Goal: Task Accomplishment & Management: Use online tool/utility

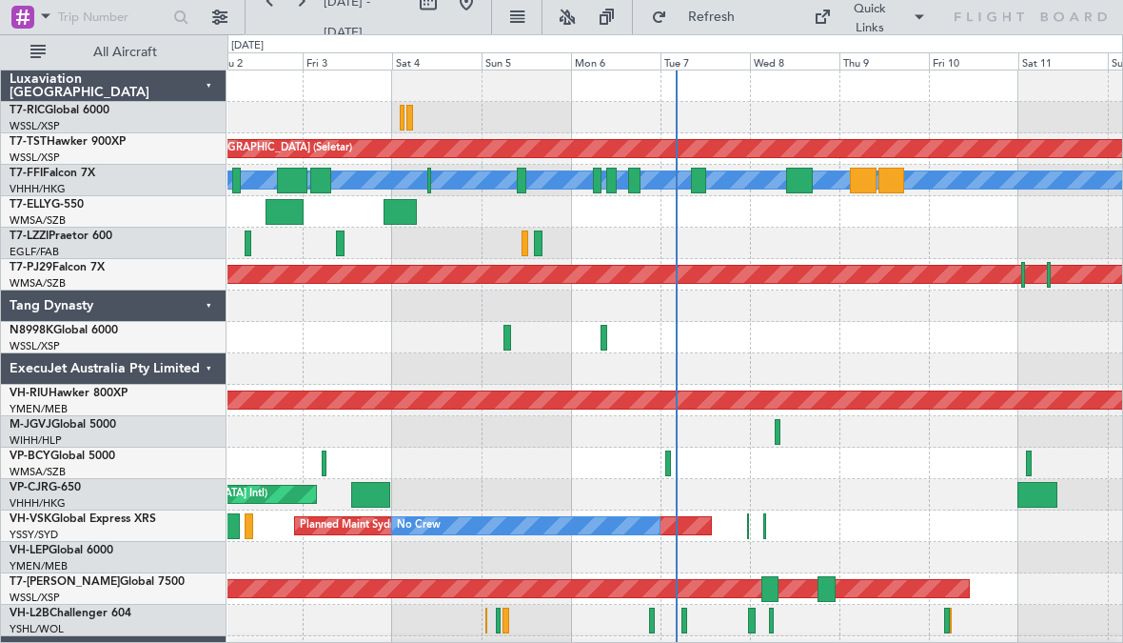
click at [603, 336] on div at bounding box center [604, 338] width 7 height 26
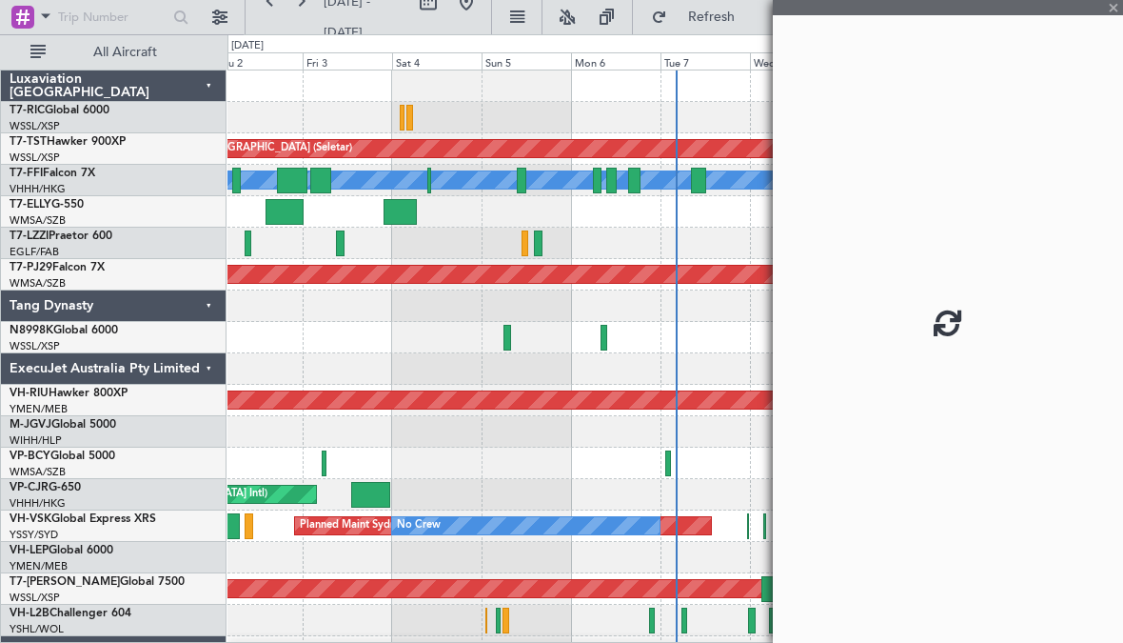
click at [600, 343] on div at bounding box center [675, 337] width 895 height 31
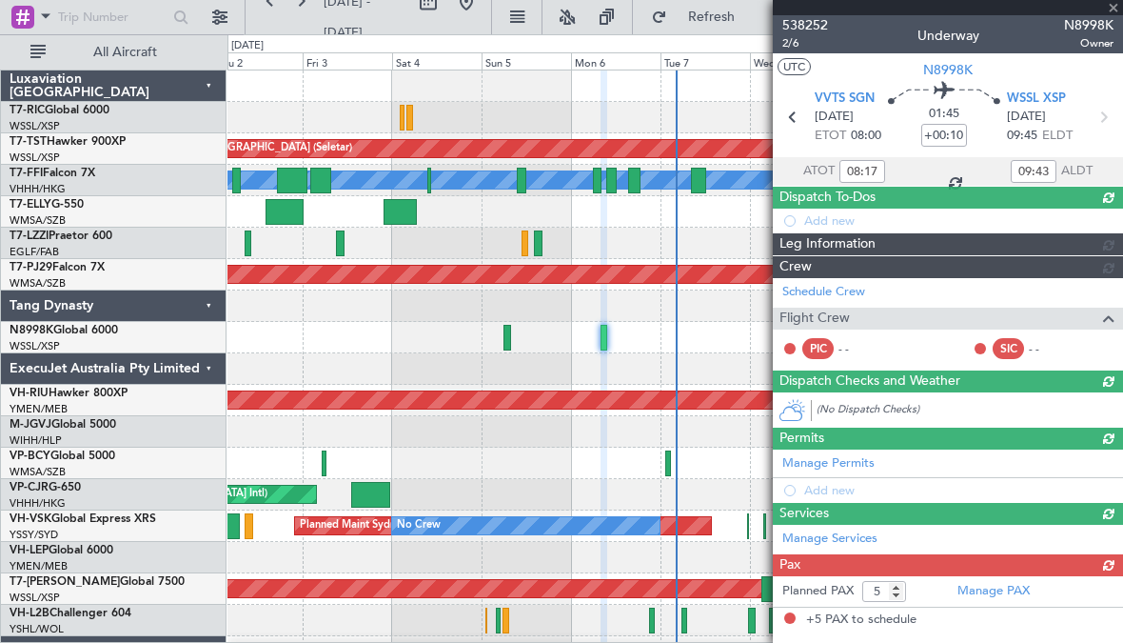
type input "[PERSON_NAME] (LEU)"
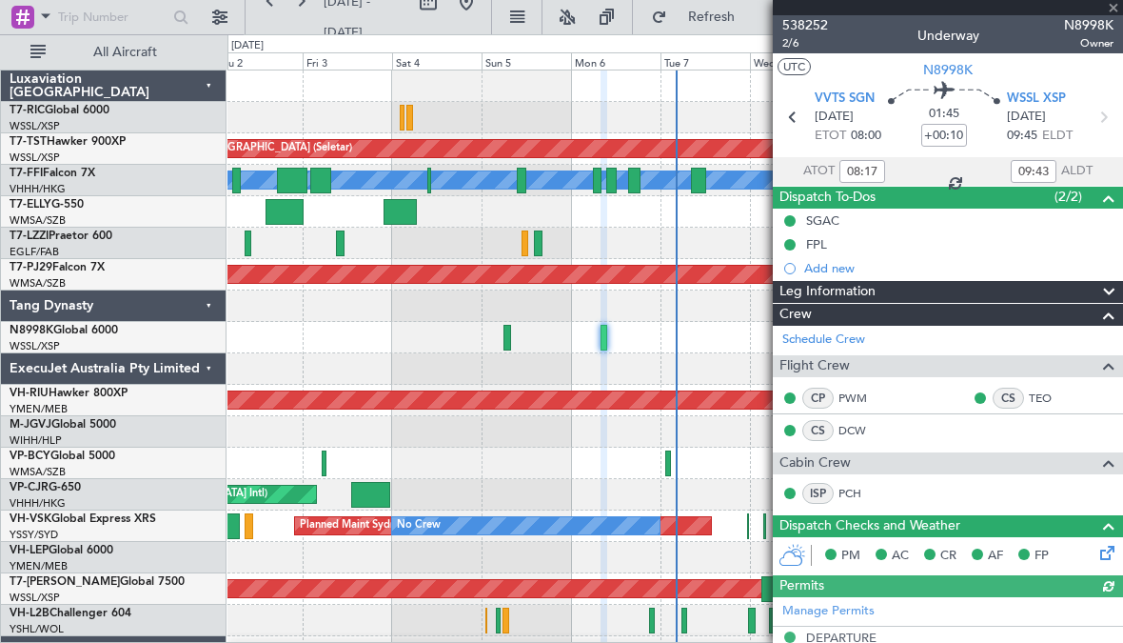
click at [1114, 10] on div at bounding box center [948, 7] width 350 height 15
click at [1114, 4] on span at bounding box center [1113, 8] width 19 height 17
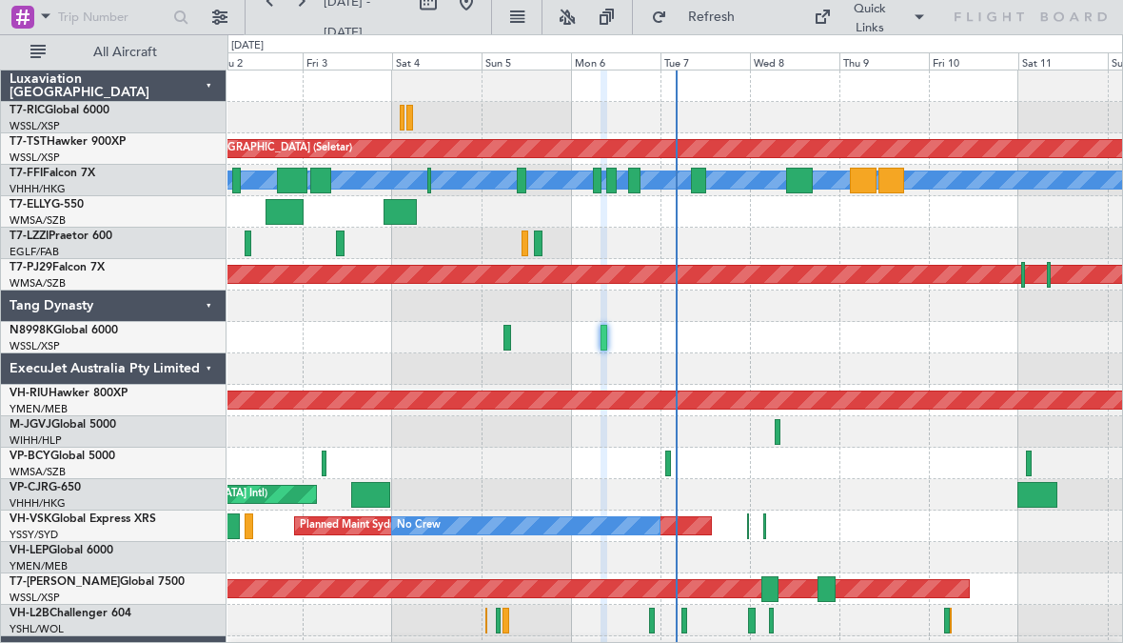
type input "0"
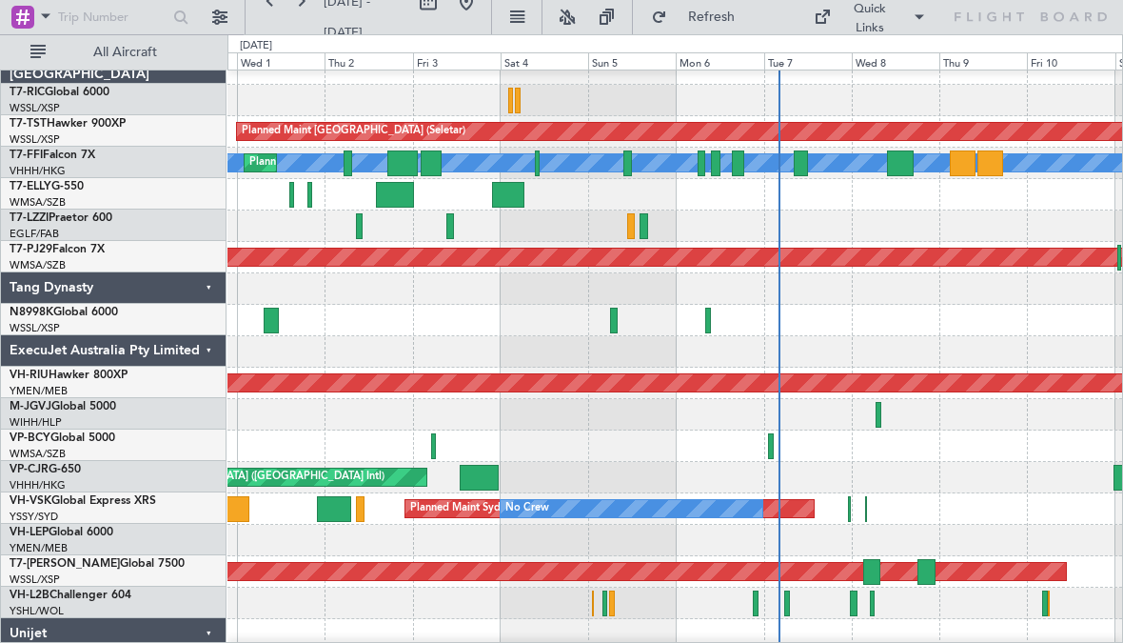
scroll to position [15, 0]
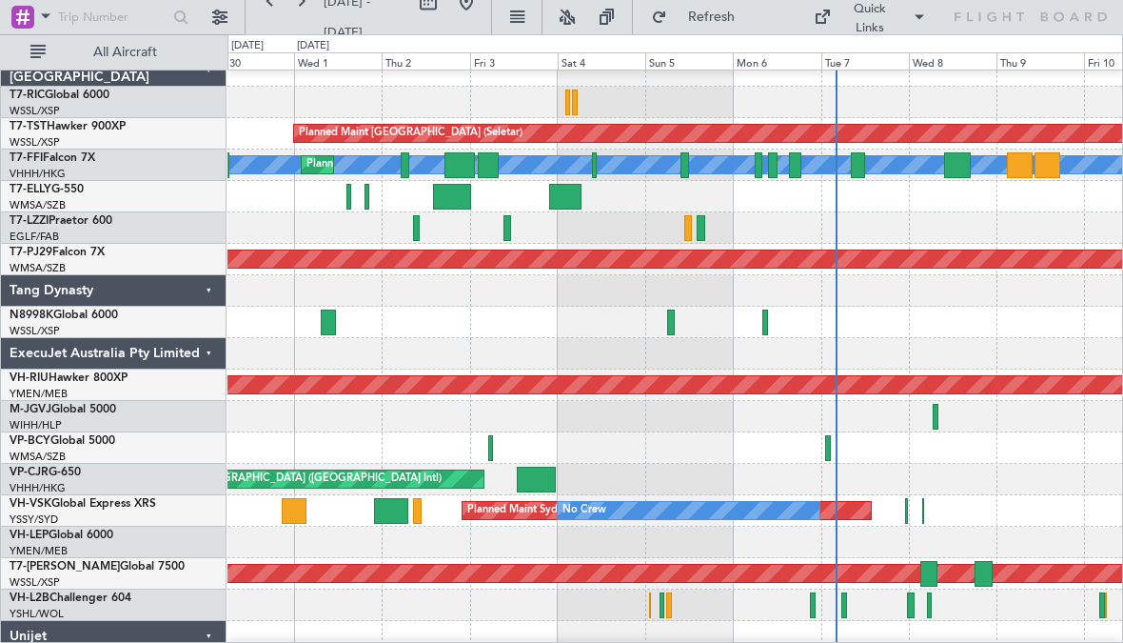
click at [326, 319] on div at bounding box center [328, 322] width 15 height 26
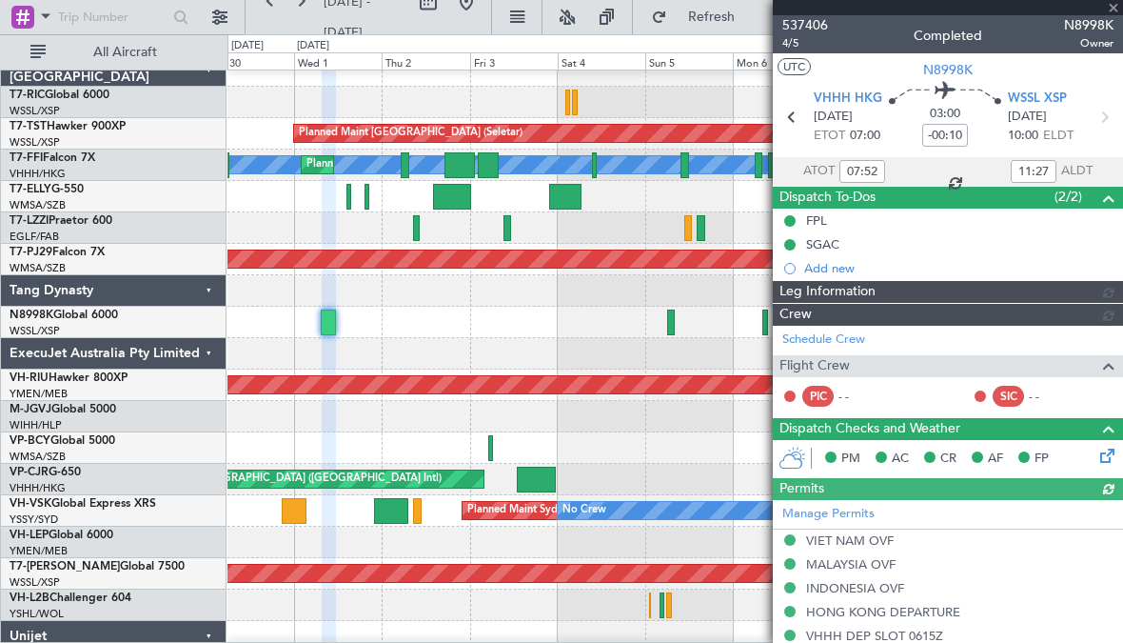
type input "[PERSON_NAME] (BTA)"
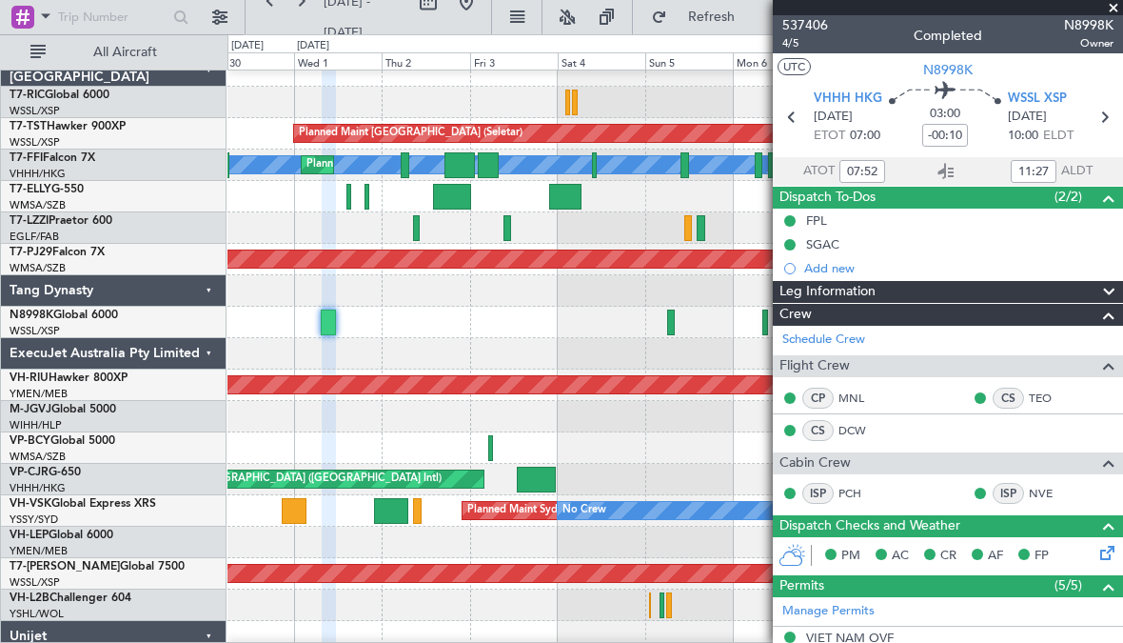
click at [1114, 2] on span at bounding box center [1113, 8] width 19 height 17
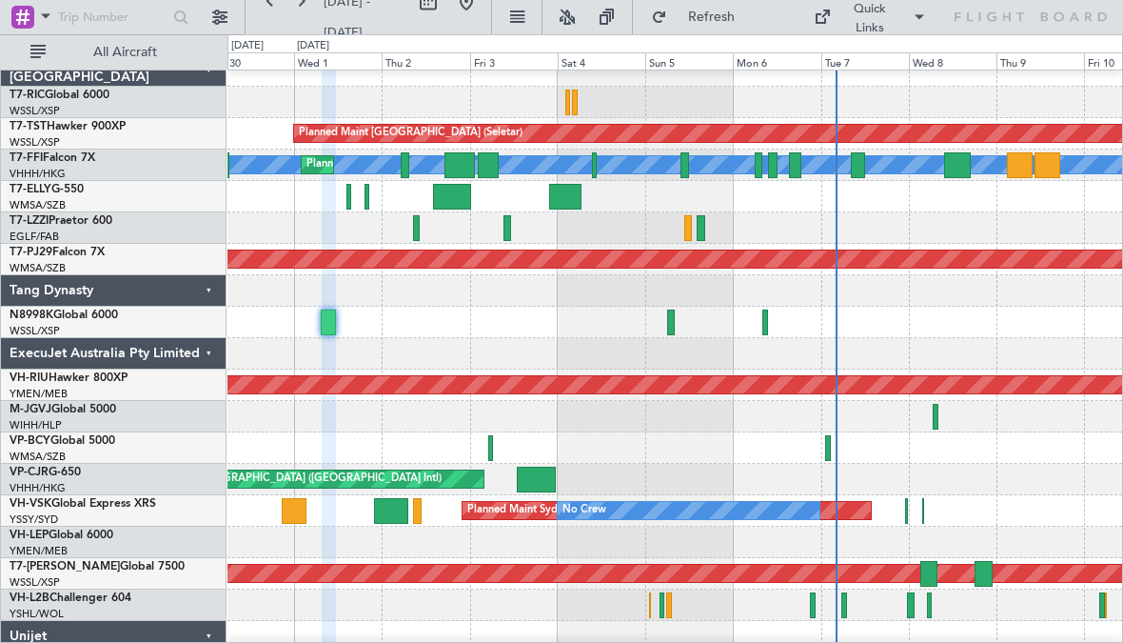
type input "0"
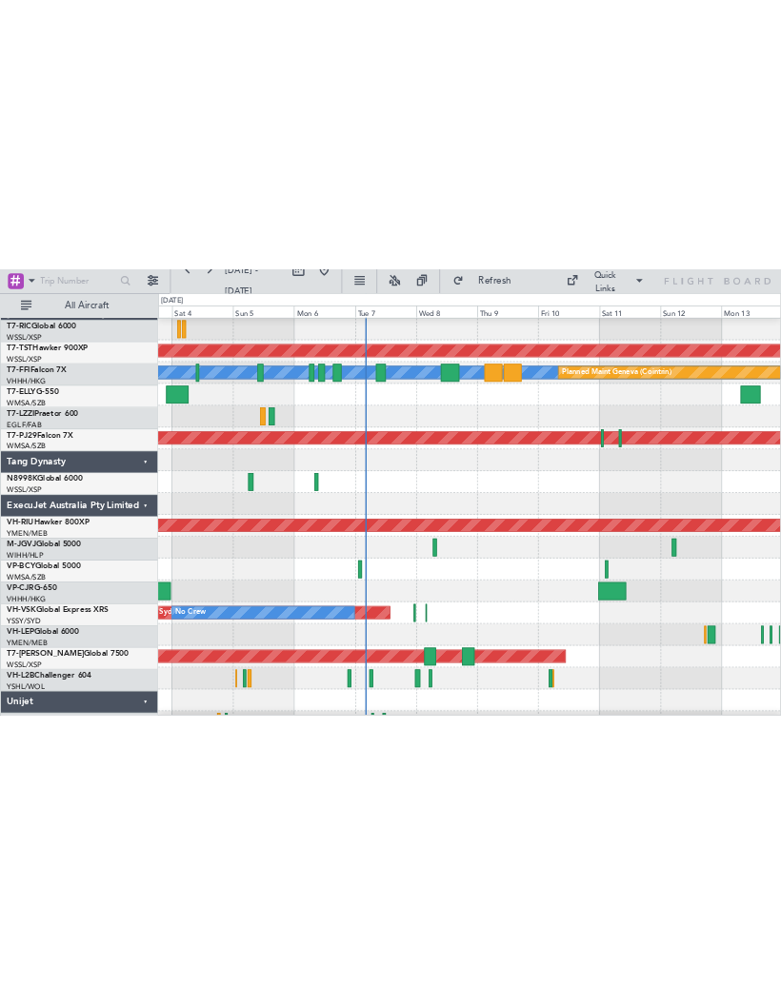
scroll to position [31, 0]
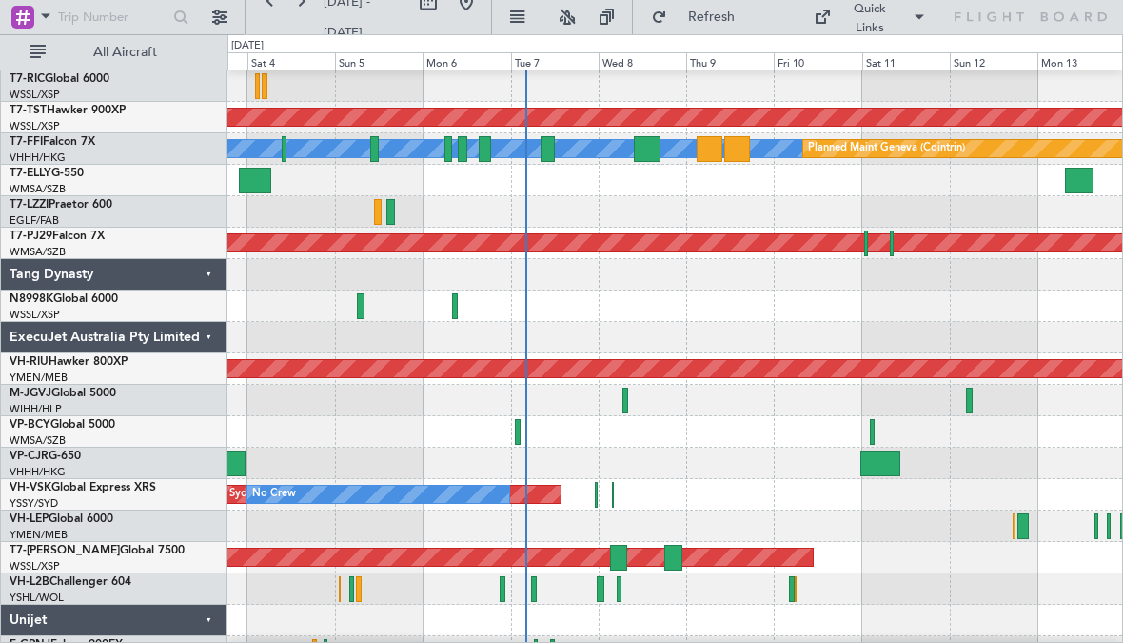
click at [890, 462] on div at bounding box center [881, 463] width 40 height 26
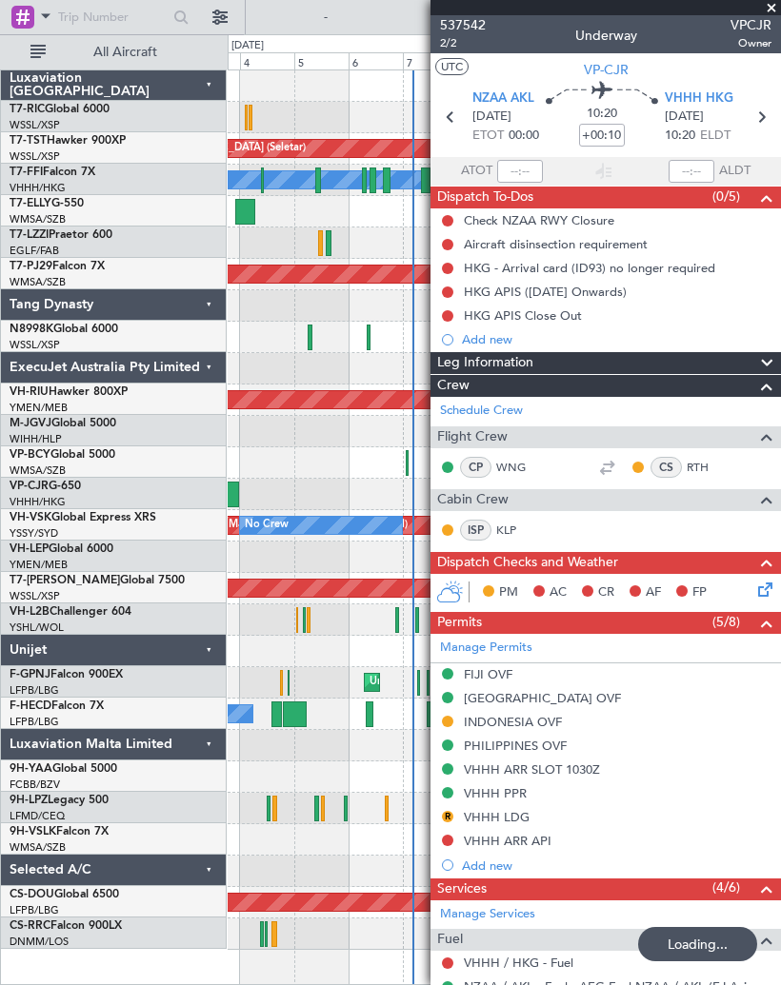
scroll to position [0, 0]
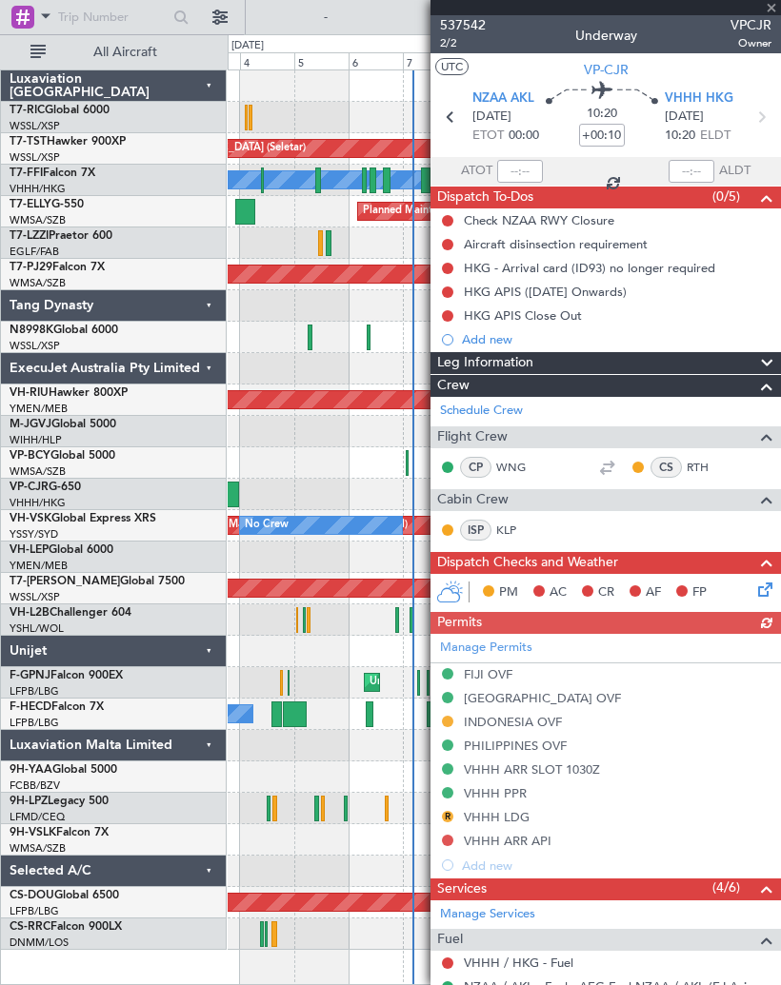
click at [767, 8] on div at bounding box center [605, 7] width 350 height 15
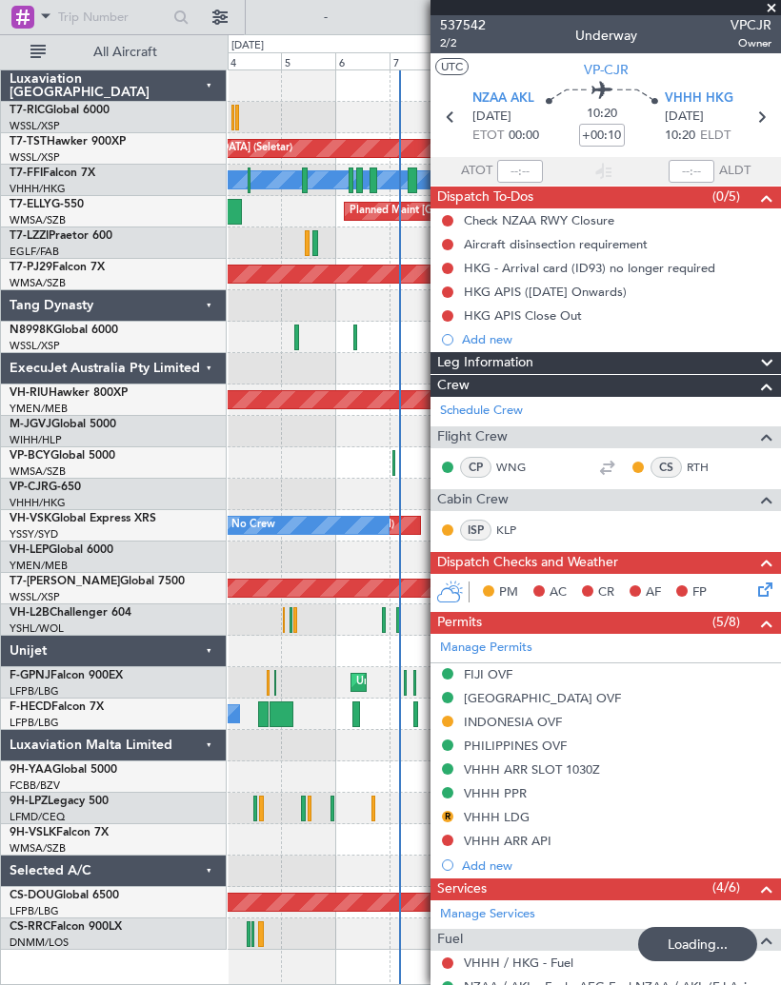
click at [767, 3] on span at bounding box center [771, 8] width 19 height 17
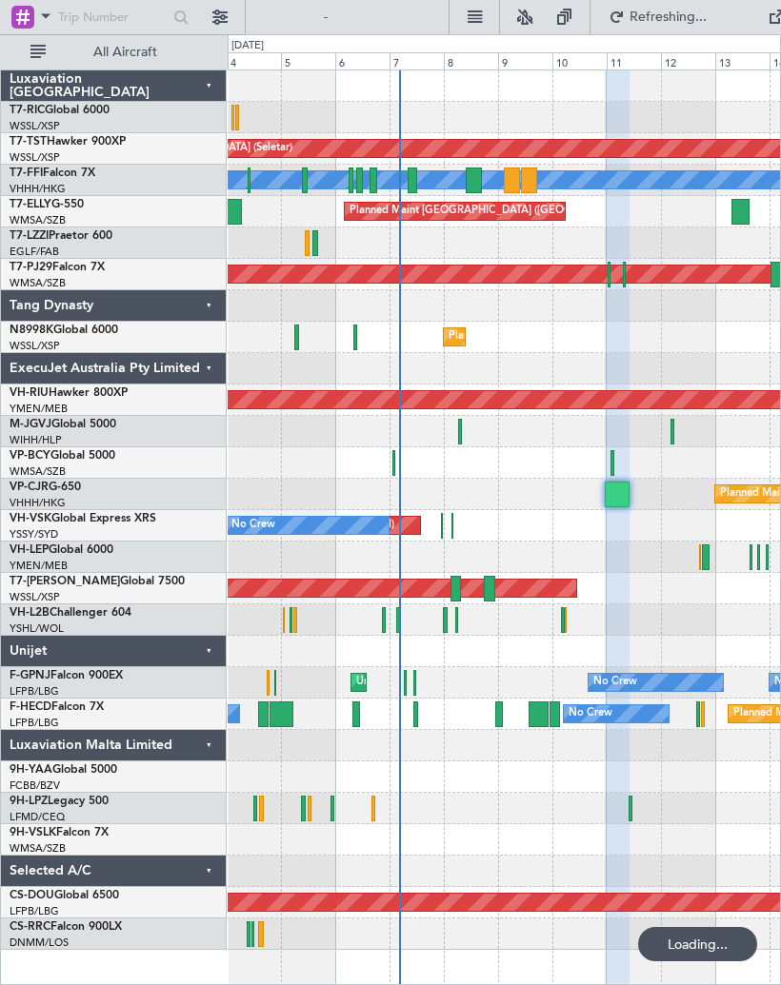
type input "0"
